Goal: Transaction & Acquisition: Download file/media

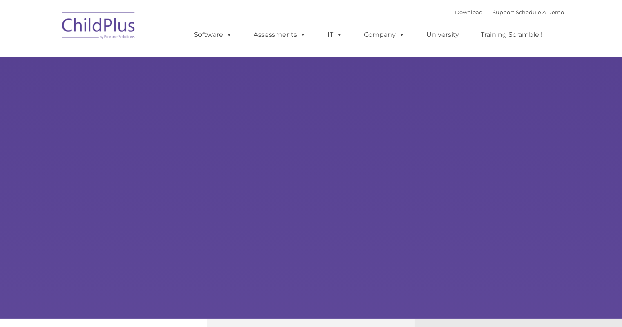
type input ""
select select "MEDIUM"
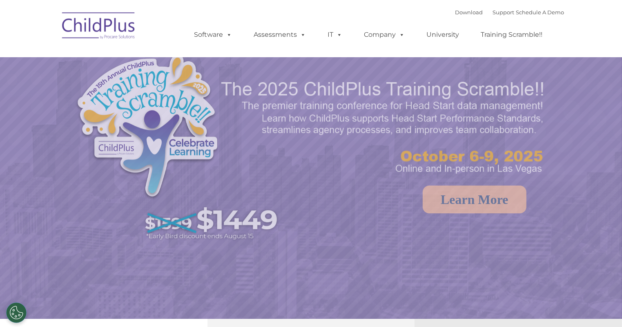
select select "MEDIUM"
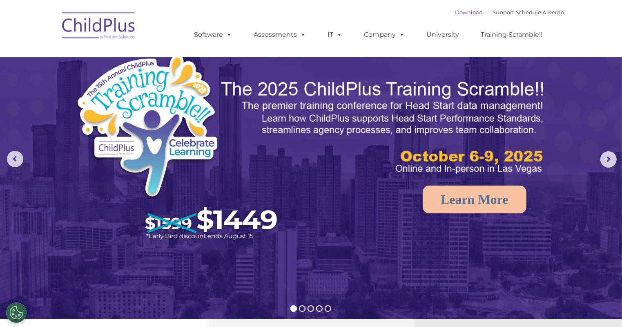
click at [462, 12] on link "Download" at bounding box center [469, 12] width 28 height 7
